Goal: Navigation & Orientation: Find specific page/section

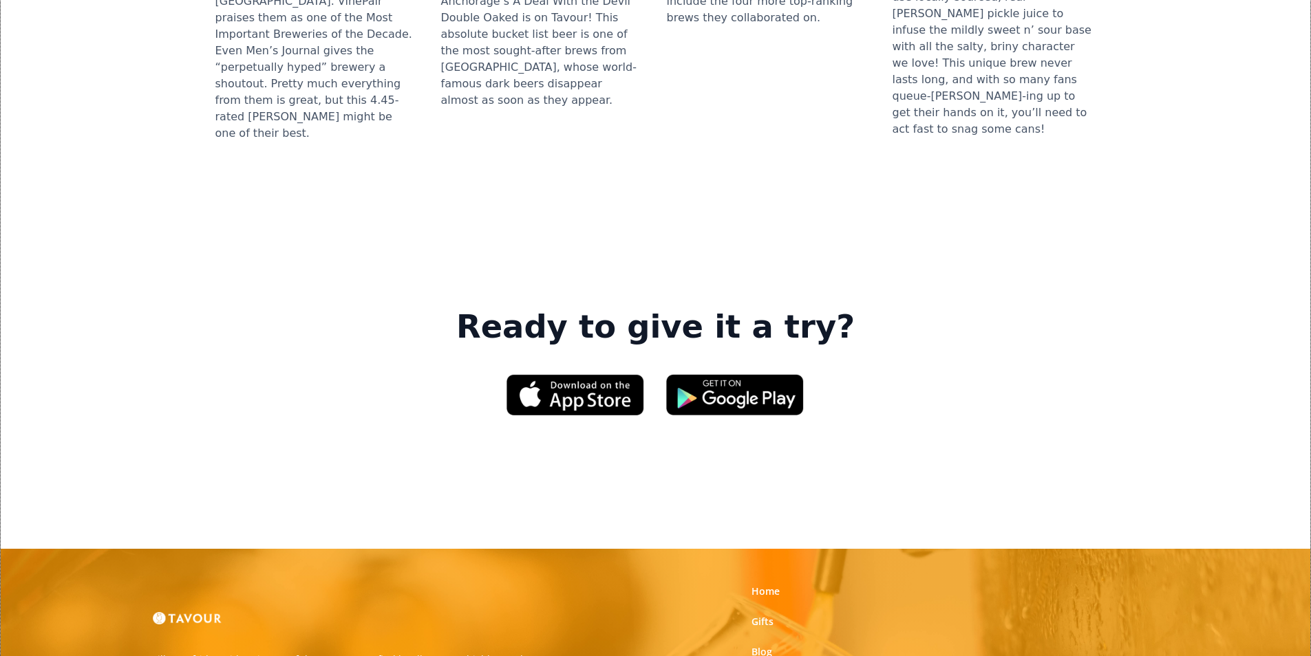
scroll to position [1927, 0]
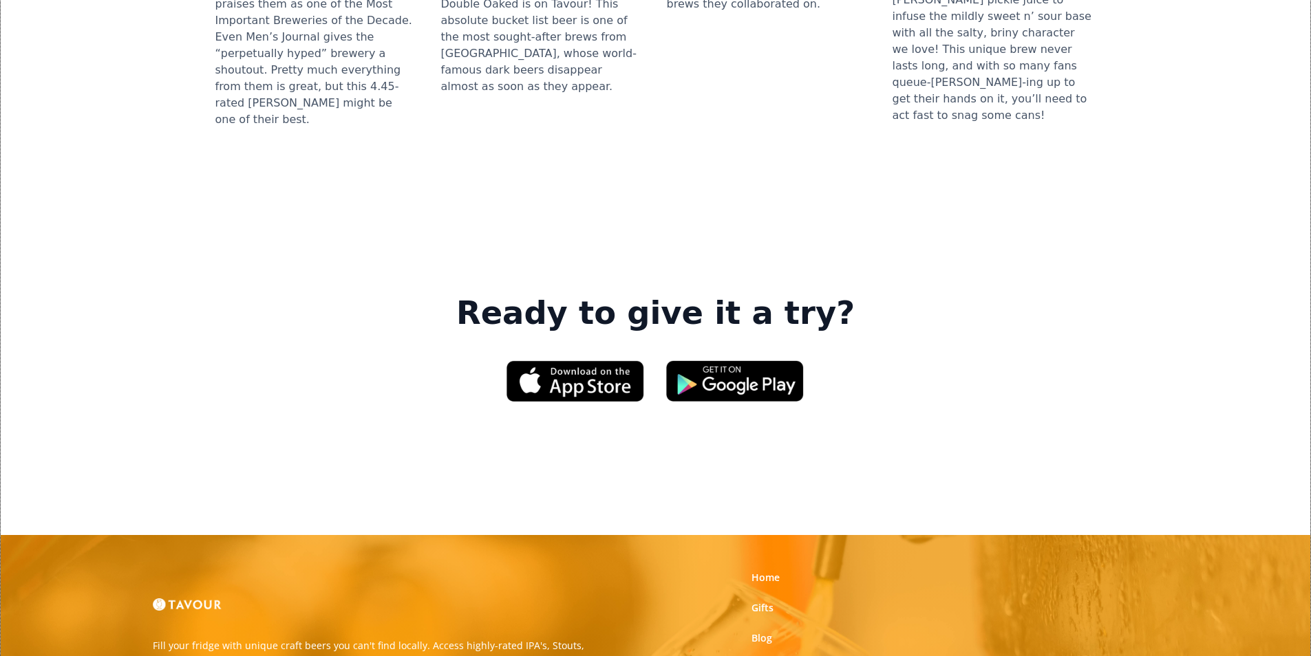
click at [816, 656] on link "Partner With Us" at bounding box center [788, 669] width 75 height 14
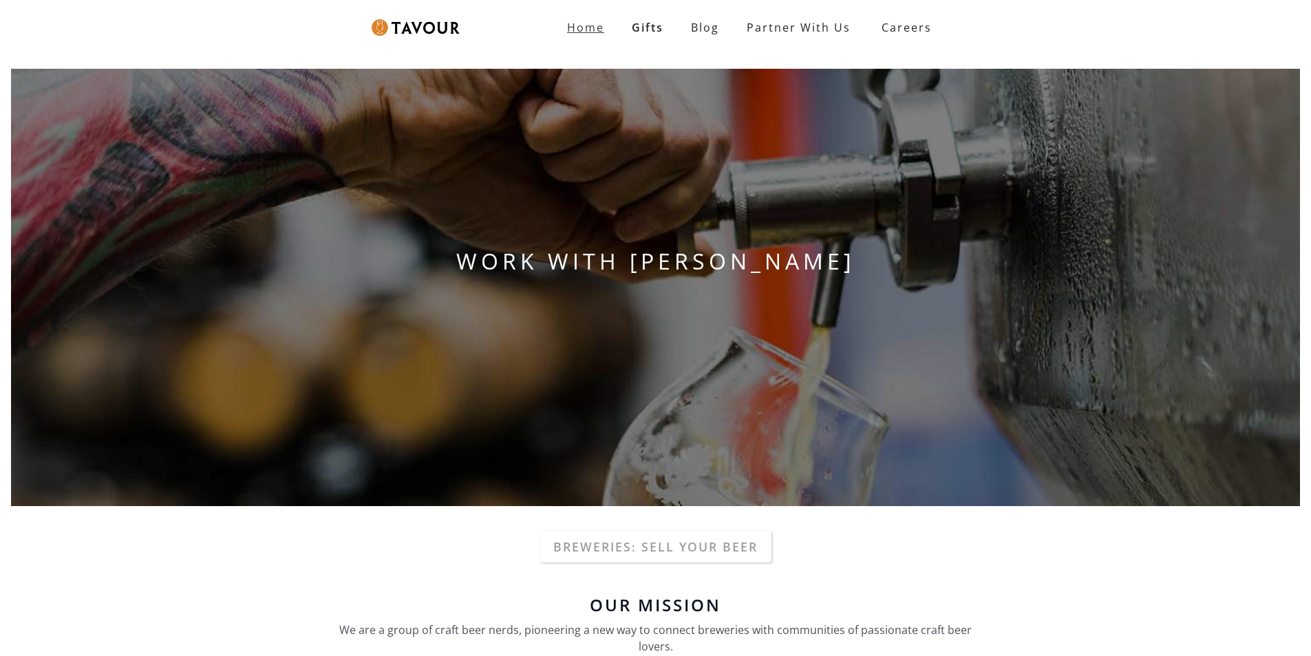
click at [572, 23] on strong "Home" at bounding box center [585, 27] width 37 height 15
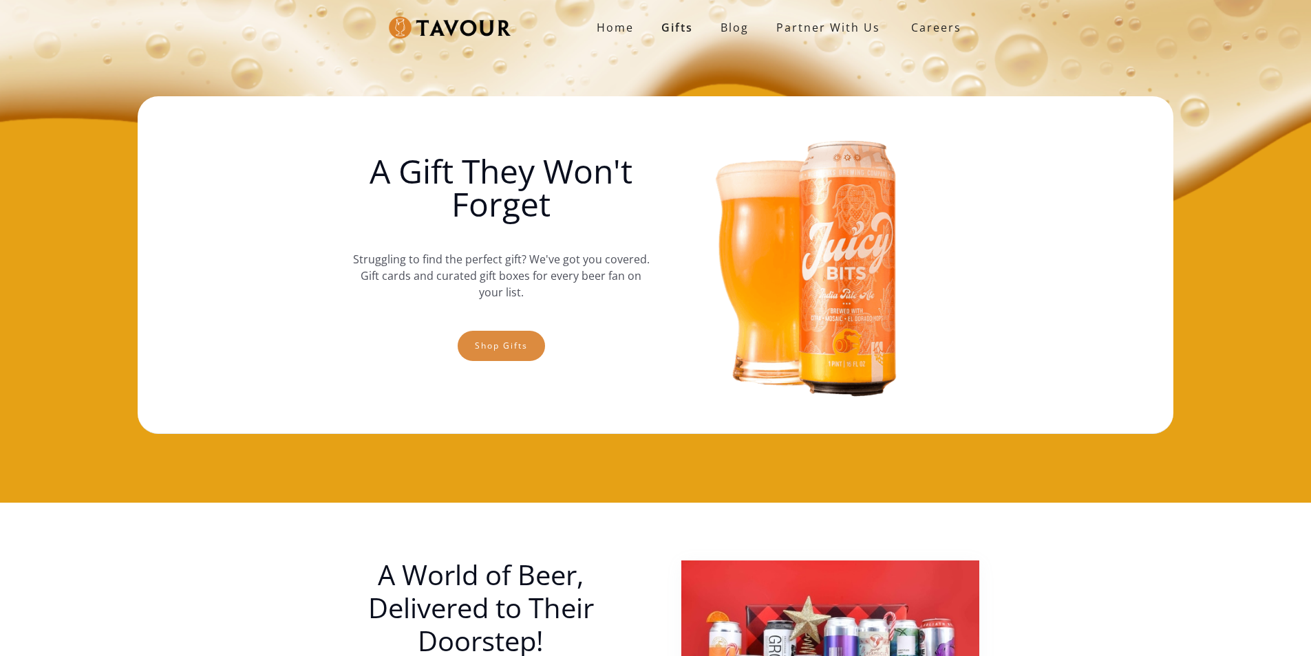
click at [494, 344] on link "Shop gifts" at bounding box center [501, 346] width 87 height 30
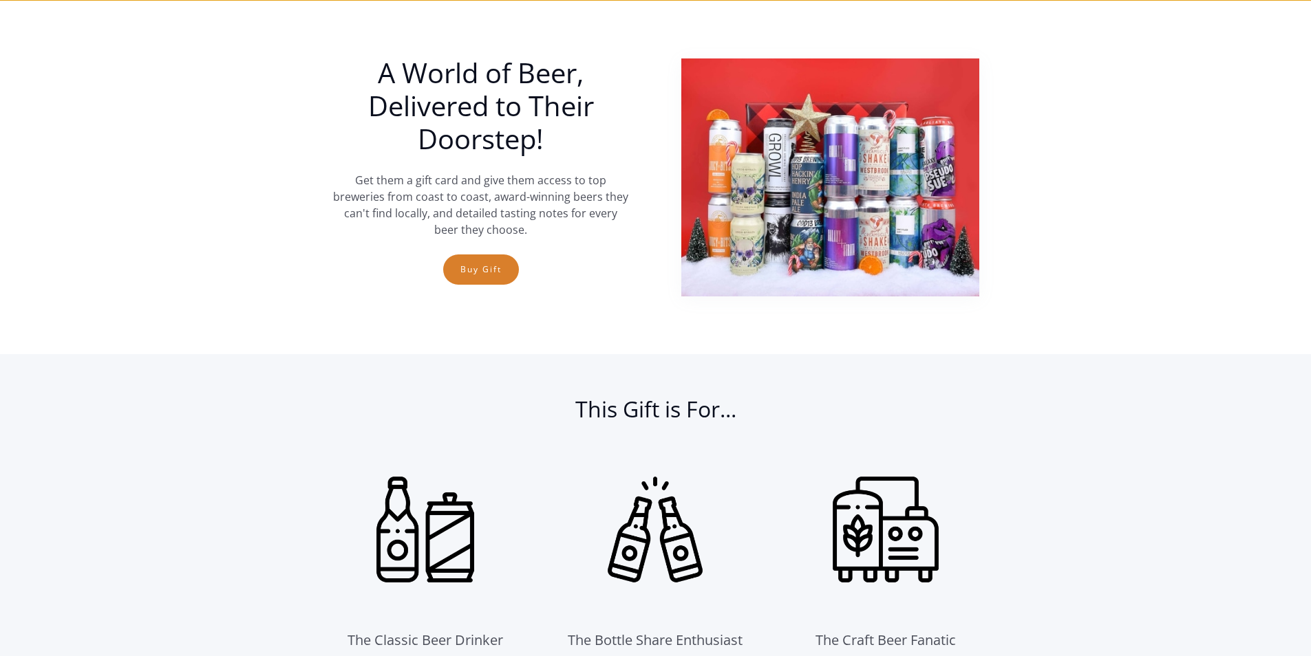
scroll to position [503, 0]
